Goal: Task Accomplishment & Management: Complete application form

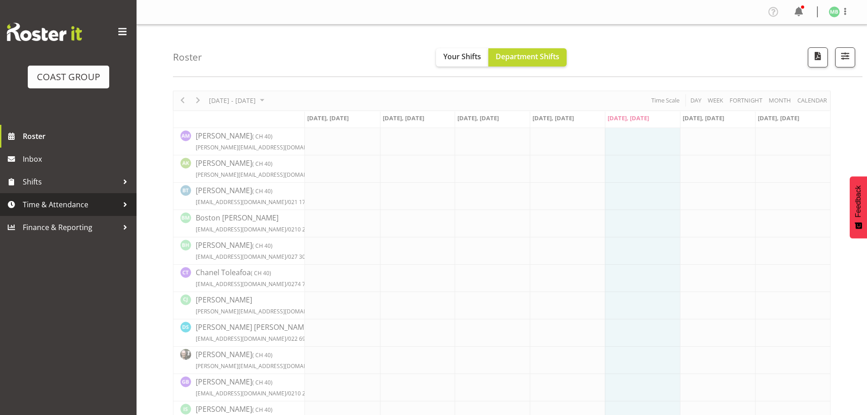
click at [82, 204] on span "Time & Attendance" at bounding box center [71, 205] width 96 height 14
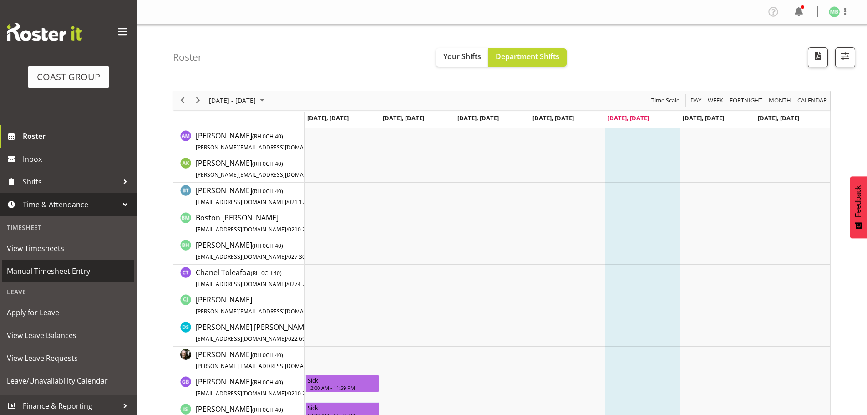
click at [74, 269] on span "Manual Timesheet Entry" at bounding box center [68, 271] width 123 height 14
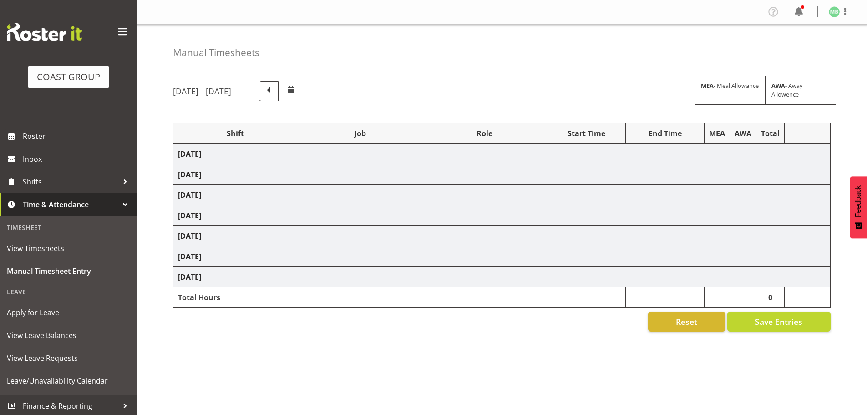
select select "16481"
select select "9464"
select select "16481"
select select "9464"
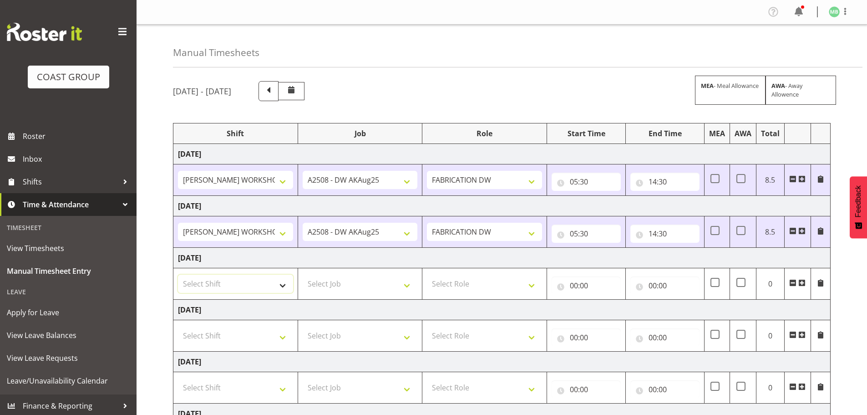
click at [212, 283] on select "Select Shift AKL SIGN ADMIN1 (LEAVE ALONE, DONT MAKE INACTIVE) DW ACCOUNT MANAG…" at bounding box center [235, 283] width 115 height 18
select select "16481"
click at [178, 274] on select "Select Shift AKL SIGN ADMIN1 (LEAVE ALONE, DONT MAKE INACTIVE) DW ACCOUNT MANAG…" at bounding box center [235, 283] width 115 height 18
click at [335, 285] on select "Select Job 1 Carlton Events 1 [PERSON_NAME][GEOGRAPHIC_DATA] 1 [PERSON_NAME][GE…" at bounding box center [360, 283] width 115 height 18
select select "9464"
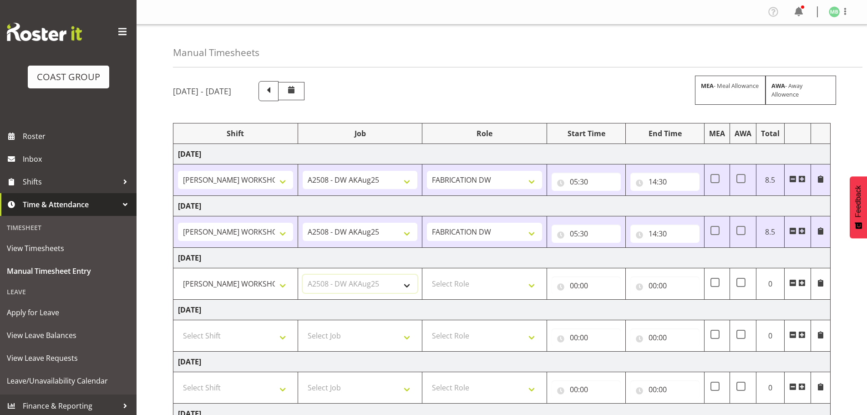
click at [303, 274] on select "Select Job 1 Carlton Events 1 [PERSON_NAME][GEOGRAPHIC_DATA] 1 [PERSON_NAME][GE…" at bounding box center [360, 283] width 115 height 18
click at [472, 285] on select "Select Role FABRICATION DW" at bounding box center [484, 283] width 115 height 18
select select "543"
click at [427, 274] on select "Select Role FABRICATION DW" at bounding box center [484, 283] width 115 height 18
click at [575, 284] on input "00:00" at bounding box center [586, 285] width 69 height 18
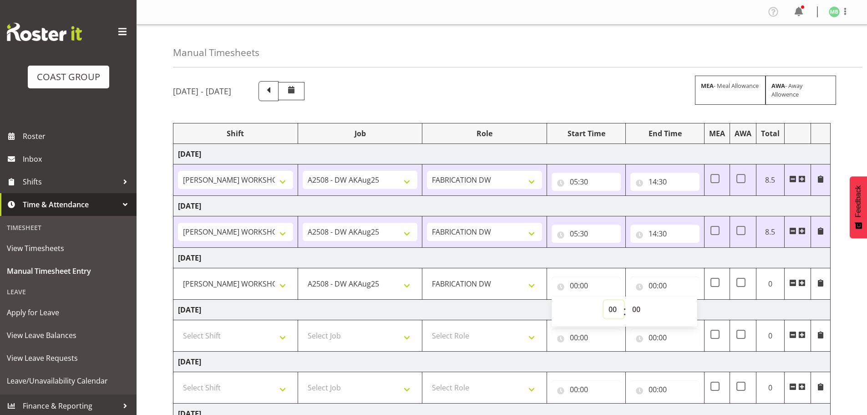
click at [615, 309] on select "00 01 02 03 04 05 06 07 08 09 10 11 12 13 14 15 16 17 18 19 20 21 22 23" at bounding box center [613, 309] width 20 height 18
select select "6"
click at [603, 300] on select "00 01 02 03 04 05 06 07 08 09 10 11 12 13 14 15 16 17 18 19 20 21 22 23" at bounding box center [613, 309] width 20 height 18
type input "06:00"
click at [653, 285] on input "00:00" at bounding box center [664, 285] width 69 height 18
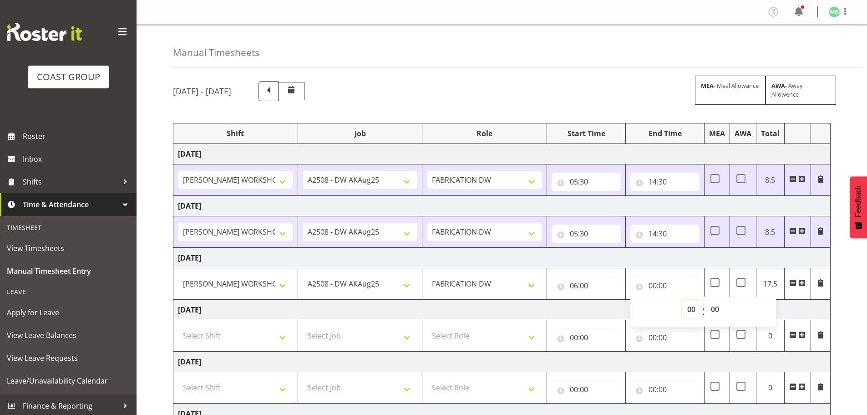
click at [690, 308] on select "00 01 02 03 04 05 06 07 08 09 10 11 12 13 14 15 16 17 18 19 20 21 22 23" at bounding box center [692, 309] width 20 height 18
select select "14"
click at [682, 300] on select "00 01 02 03 04 05 06 07 08 09 10 11 12 13 14 15 16 17 18 19 20 21 22 23" at bounding box center [692, 309] width 20 height 18
type input "14:00"
drag, startPoint x: 717, startPoint y: 308, endPoint x: 718, endPoint y: 302, distance: 6.4
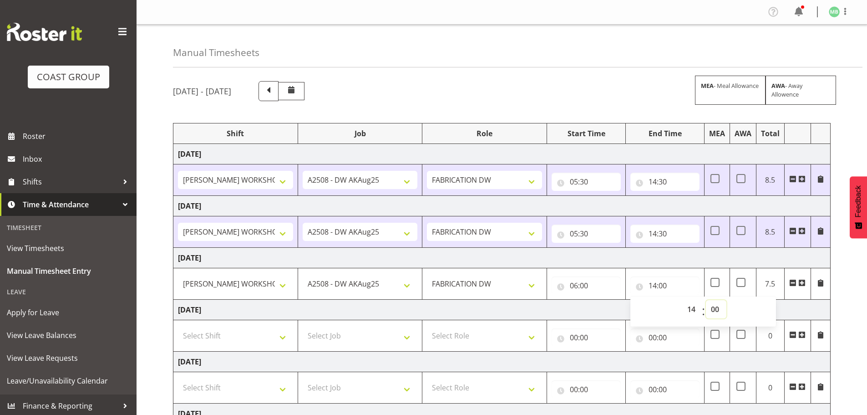
click at [717, 308] on select "00 01 02 03 04 05 06 07 08 09 10 11 12 13 14 15 16 17 18 19 20 21 22 23 24 25 2…" at bounding box center [716, 309] width 20 height 18
select select "30"
click at [706, 300] on select "00 01 02 03 04 05 06 07 08 09 10 11 12 13 14 15 16 17 18 19 20 21 22 23 24 25 2…" at bounding box center [716, 309] width 20 height 18
type input "14:30"
click at [856, 287] on div "[DATE] - [DATE] MEA - Meal Allowance AWA - Away Allowence Shift Job Role Start …" at bounding box center [520, 316] width 694 height 484
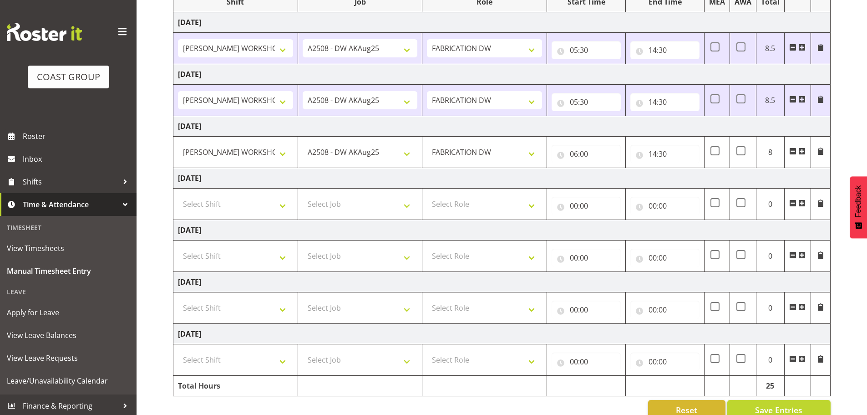
scroll to position [150, 0]
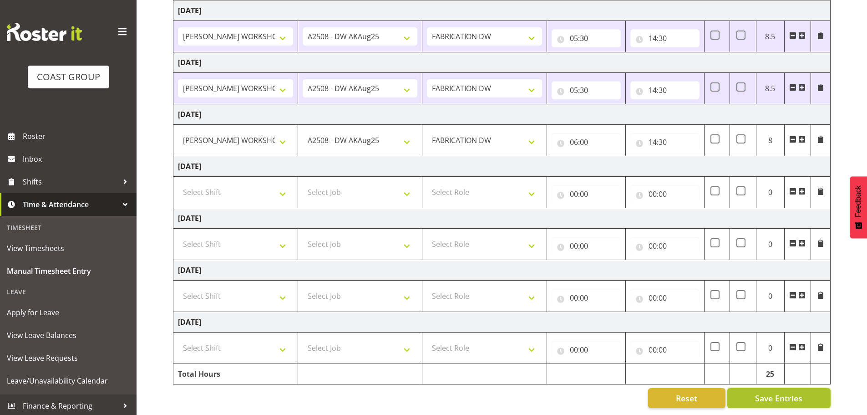
click at [793, 392] on span "Save Entries" at bounding box center [778, 398] width 47 height 12
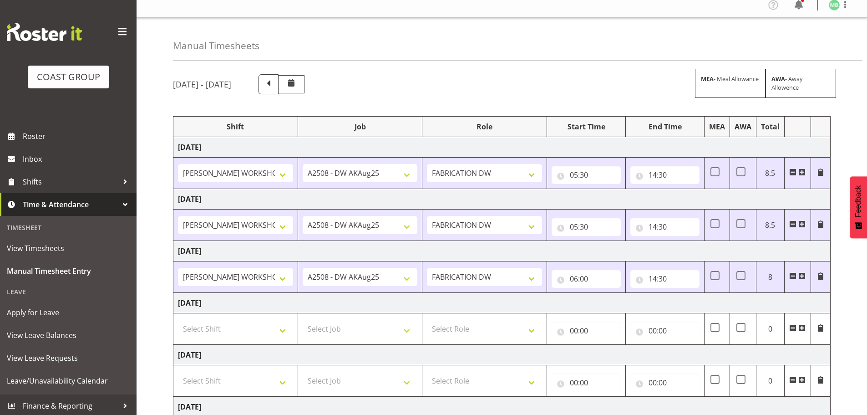
scroll to position [0, 0]
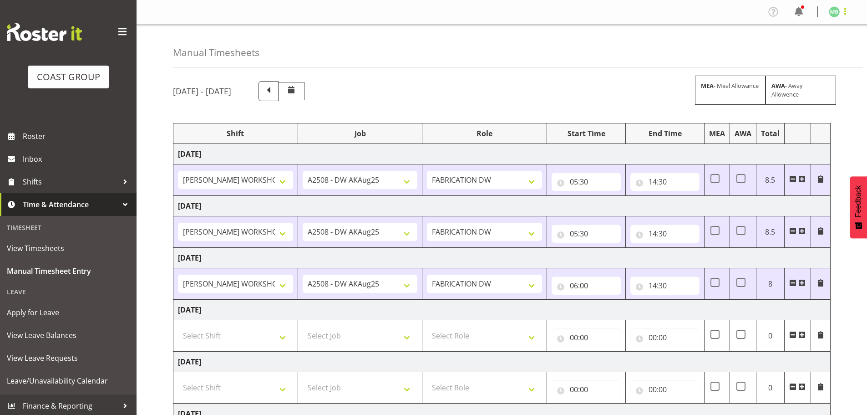
click at [844, 7] on span at bounding box center [845, 11] width 11 height 11
click at [786, 45] on link "Log Out" at bounding box center [806, 48] width 87 height 16
